Goal: Find specific page/section: Find specific page/section

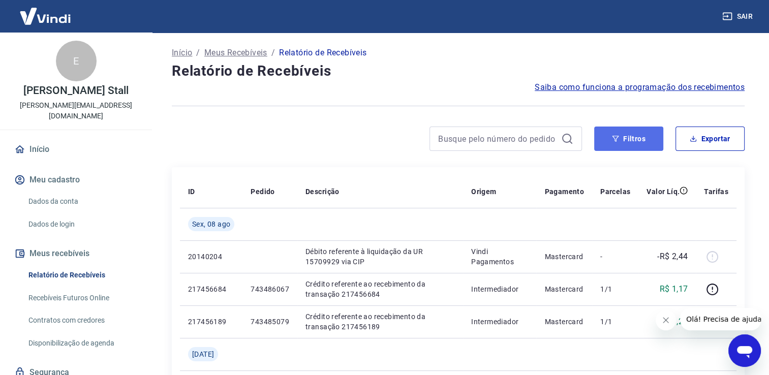
click at [617, 135] on button "Filtros" at bounding box center [628, 139] width 69 height 24
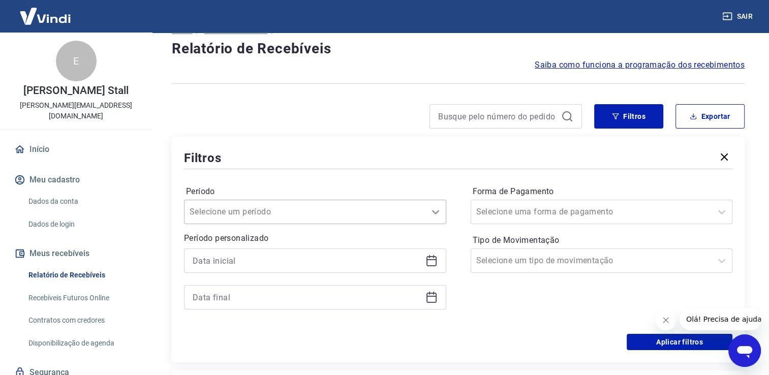
click at [436, 224] on div "Selecione um período" at bounding box center [315, 212] width 262 height 24
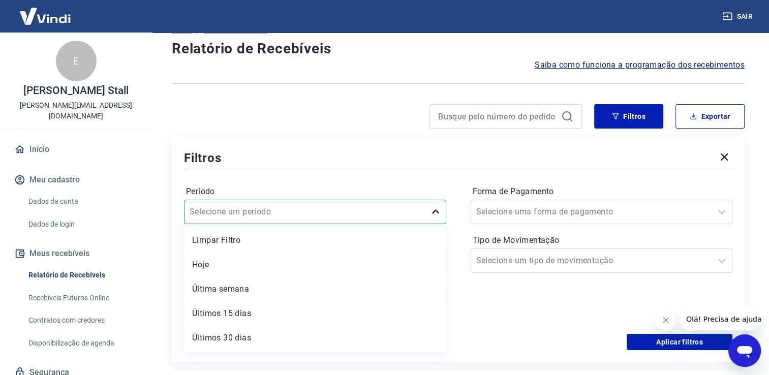
scroll to position [24, 0]
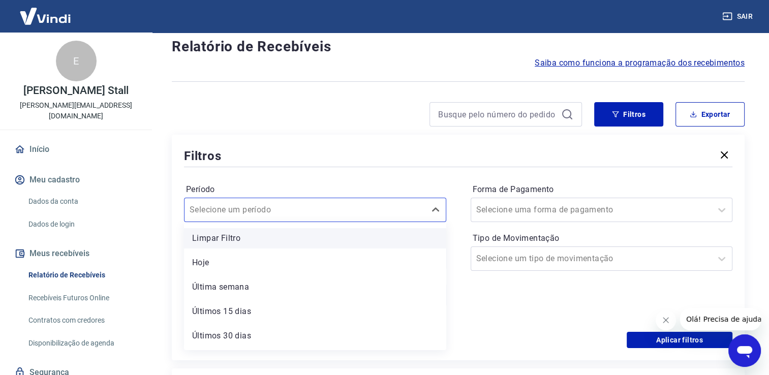
click at [343, 245] on div "Limpar Filtro" at bounding box center [315, 238] width 262 height 20
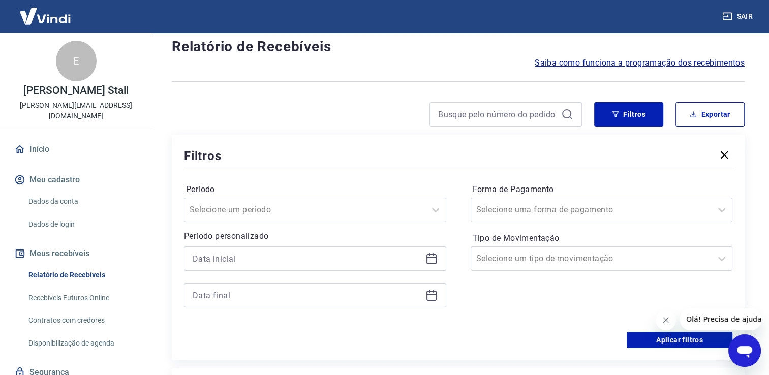
click at [430, 259] on icon at bounding box center [431, 259] width 12 height 12
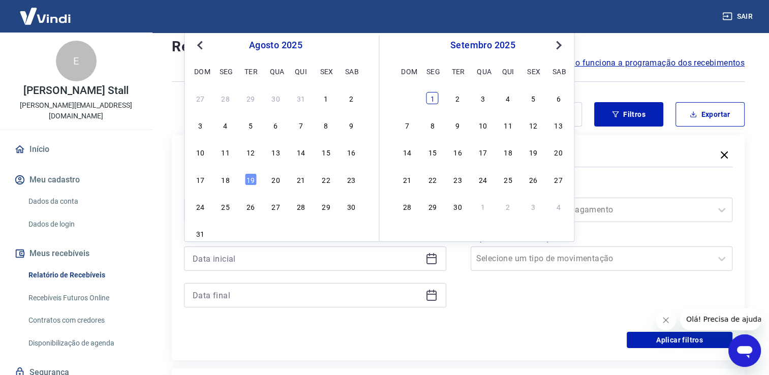
click at [432, 98] on div "1" at bounding box center [432, 98] width 12 height 12
type input "[DATE]"
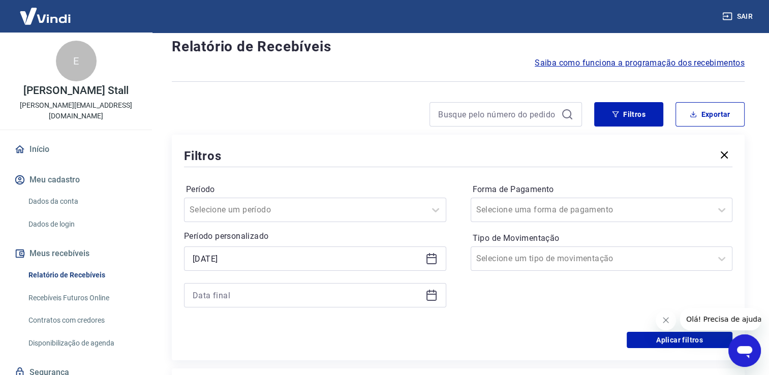
click at [433, 259] on icon at bounding box center [431, 259] width 12 height 12
click at [431, 296] on icon at bounding box center [431, 295] width 12 height 12
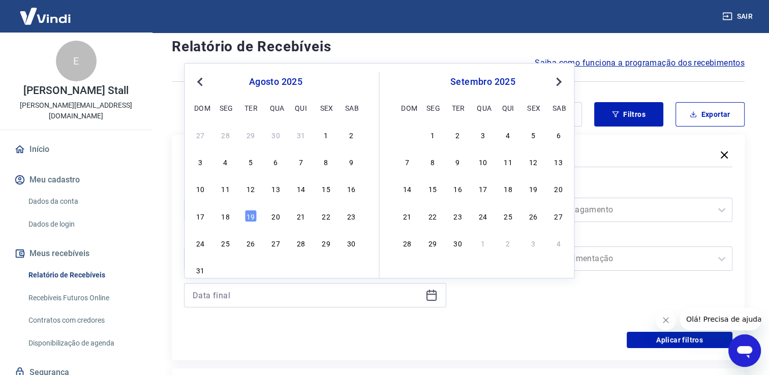
click at [560, 80] on button "Next Month" at bounding box center [558, 82] width 12 height 12
drag, startPoint x: 482, startPoint y: 246, endPoint x: 493, endPoint y: 230, distance: 20.2
click at [482, 245] on div "31" at bounding box center [483, 243] width 12 height 12
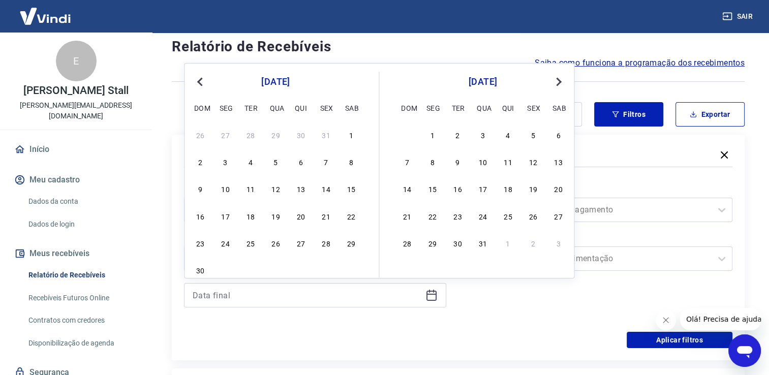
type input "[DATE]"
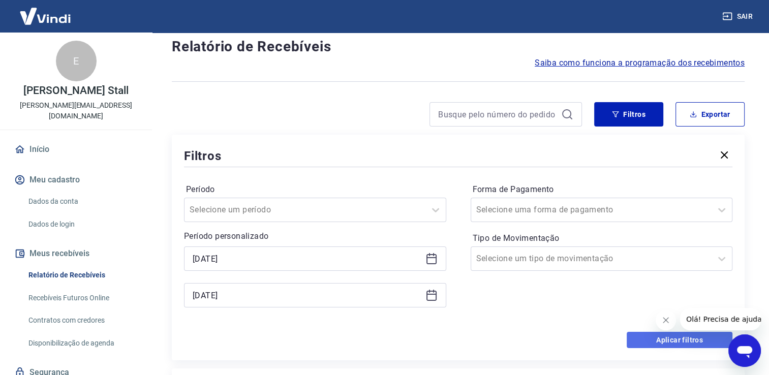
click at [657, 343] on button "Aplicar filtros" at bounding box center [679, 340] width 106 height 16
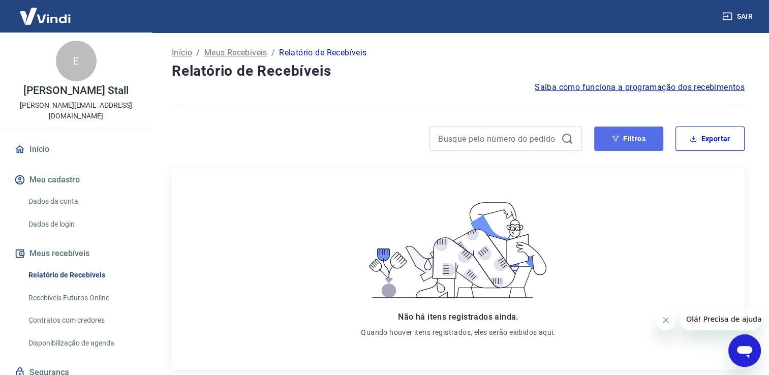
click at [618, 141] on icon "button" at bounding box center [615, 138] width 7 height 7
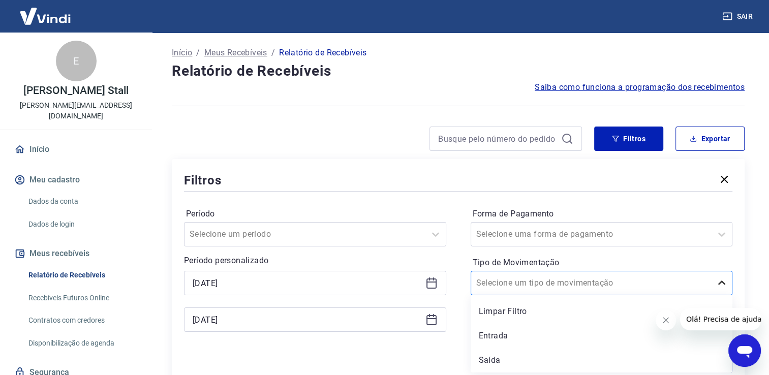
click at [719, 286] on icon at bounding box center [721, 283] width 12 height 12
click at [533, 311] on div "Limpar Filtro" at bounding box center [601, 311] width 262 height 20
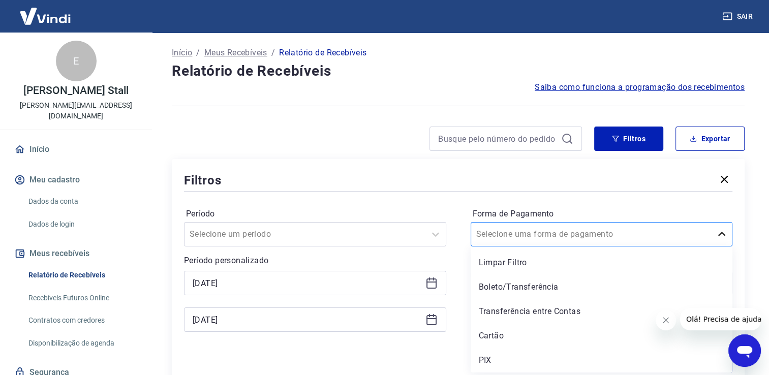
click at [722, 234] on icon at bounding box center [721, 234] width 12 height 12
drag, startPoint x: 507, startPoint y: 260, endPoint x: 527, endPoint y: 257, distance: 20.0
click at [508, 259] on div "Limpar Filtro" at bounding box center [601, 263] width 262 height 20
click at [718, 232] on icon at bounding box center [721, 234] width 12 height 12
click at [485, 336] on div "Cartão" at bounding box center [601, 336] width 262 height 20
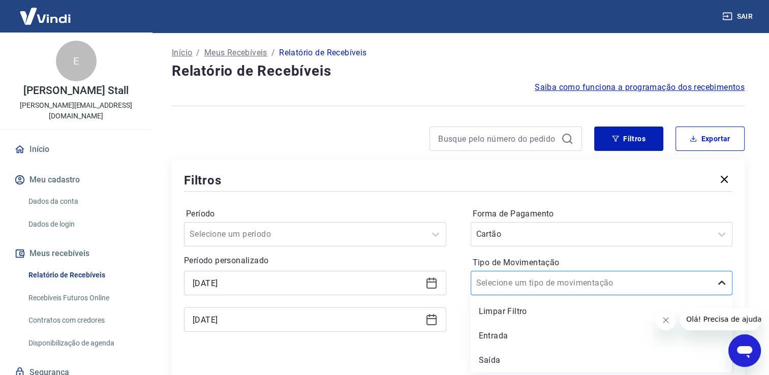
click at [719, 283] on icon at bounding box center [721, 282] width 7 height 4
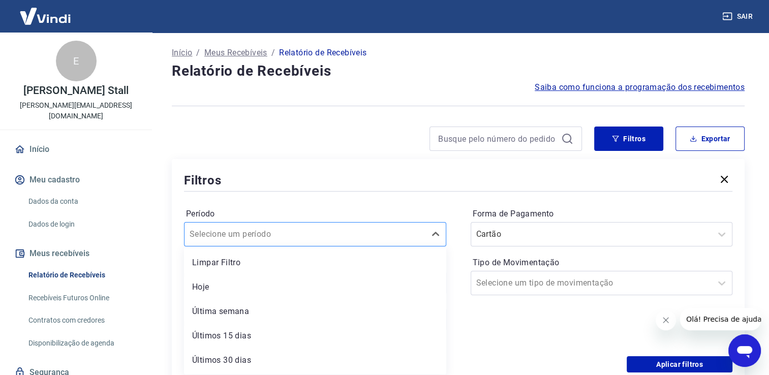
drag, startPoint x: 284, startPoint y: 233, endPoint x: 313, endPoint y: 233, distance: 29.0
click at [285, 233] on div "option Limpar Filtro focused, 1 of 7. 7 results available. Use Up and Down to c…" at bounding box center [315, 234] width 262 height 24
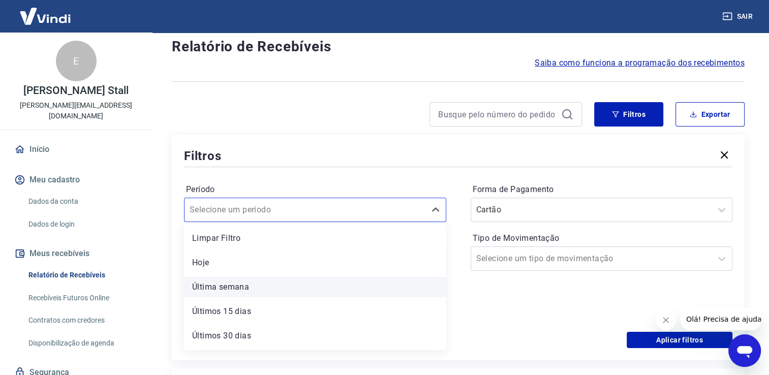
click at [260, 287] on div "Última semana" at bounding box center [315, 287] width 262 height 20
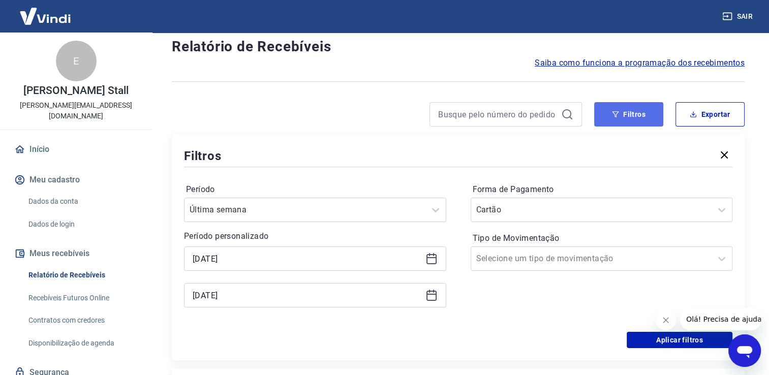
click at [628, 121] on button "Filtros" at bounding box center [628, 114] width 69 height 24
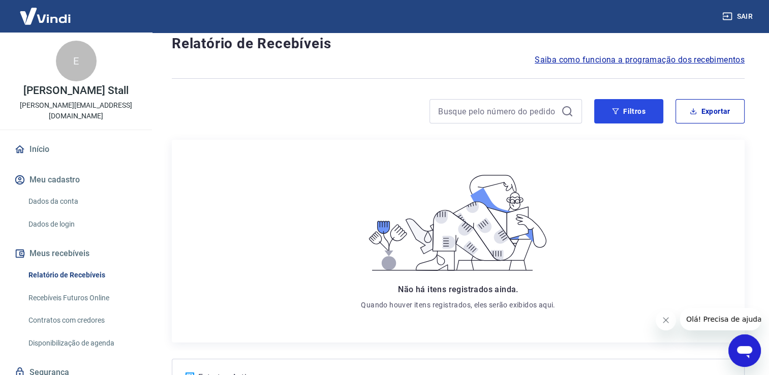
scroll to position [36, 0]
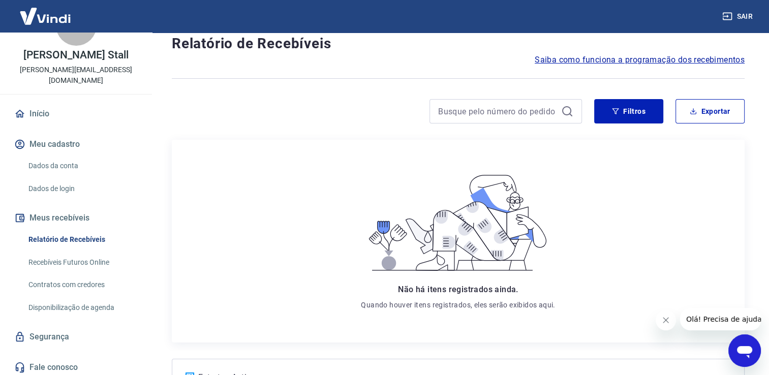
click at [57, 255] on link "Recebíveis Futuros Online" at bounding box center [81, 262] width 115 height 21
